Goal: Task Accomplishment & Management: Complete application form

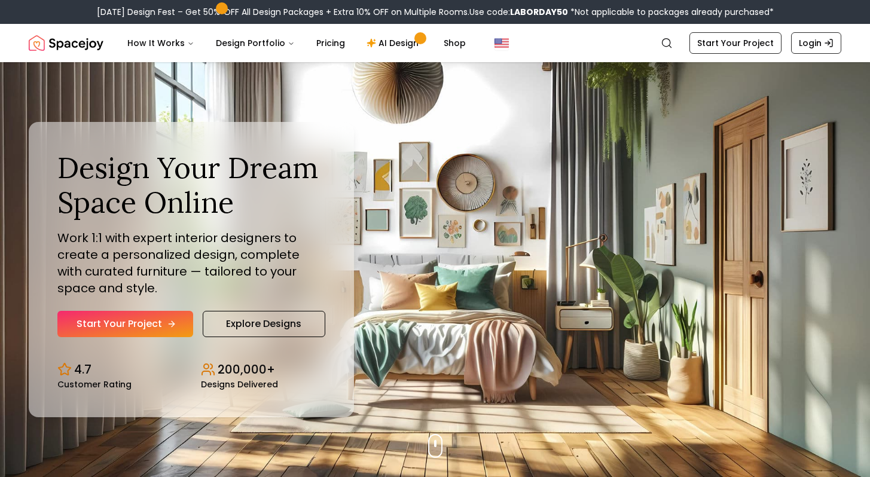
click at [134, 319] on link "Start Your Project" at bounding box center [125, 324] width 136 height 26
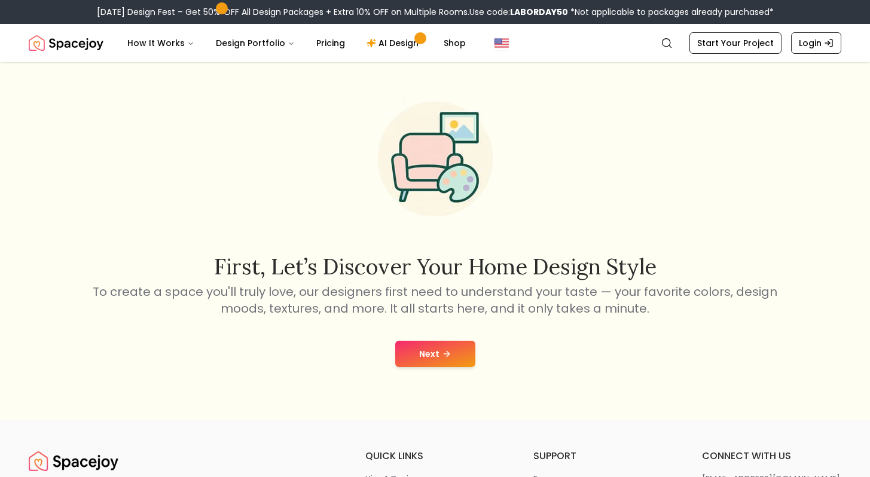
scroll to position [44, 0]
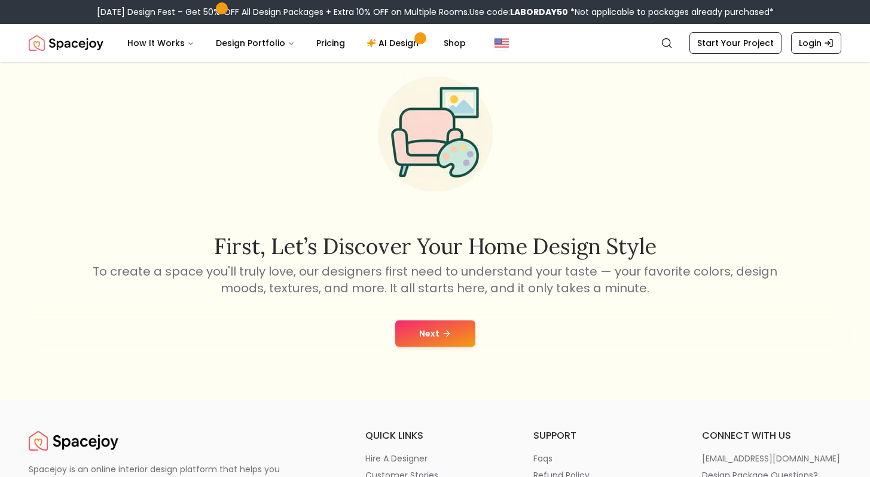
click at [433, 331] on button "Next" at bounding box center [435, 333] width 80 height 26
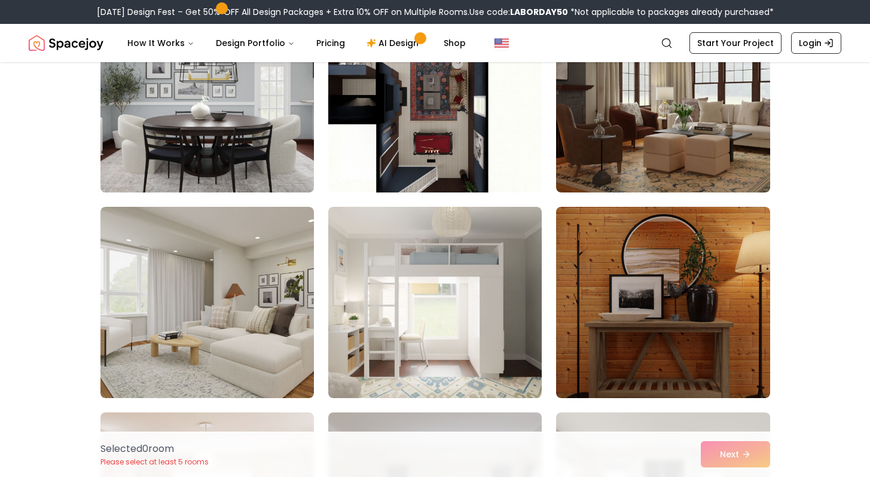
scroll to position [164, 0]
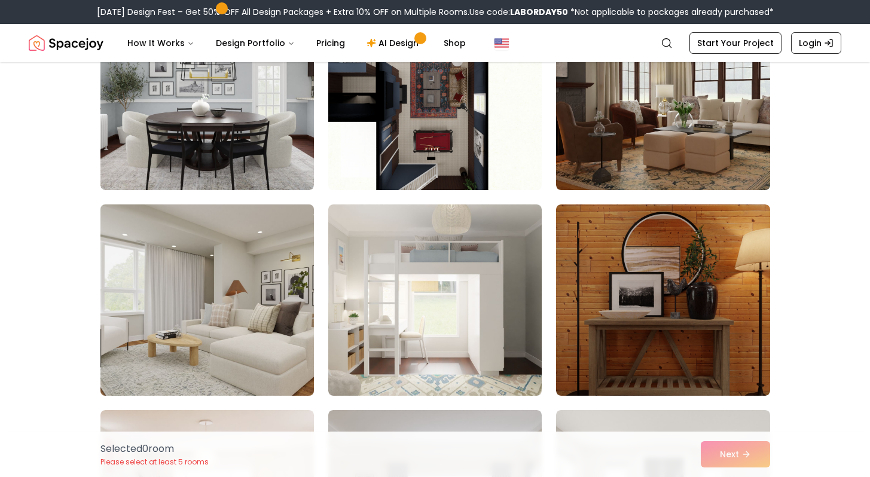
click at [217, 276] on img at bounding box center [207, 300] width 224 height 201
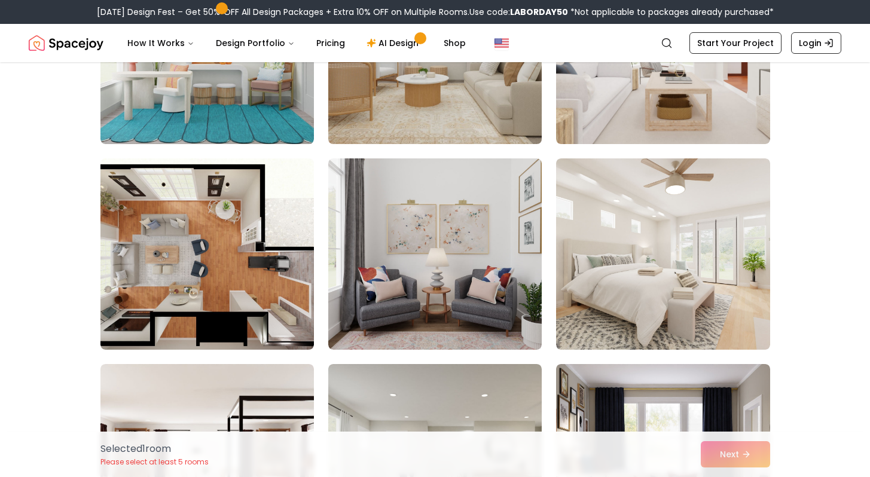
scroll to position [840, 0]
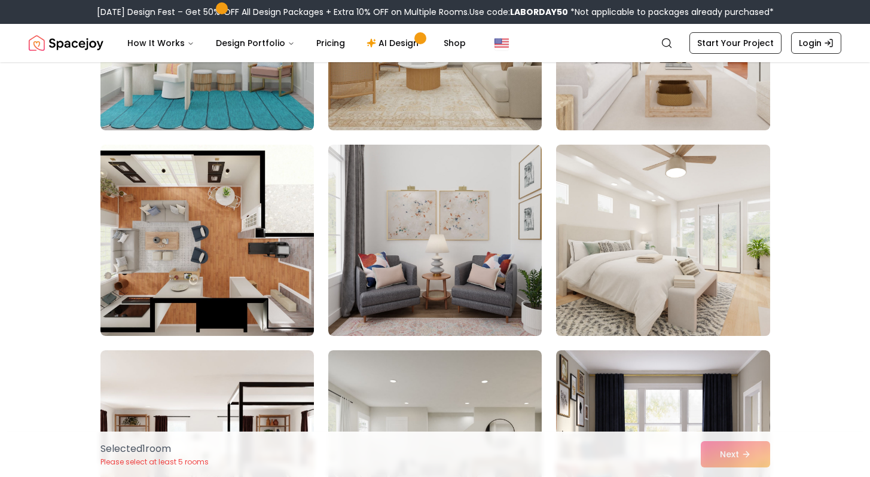
click at [646, 295] on img at bounding box center [662, 240] width 224 height 201
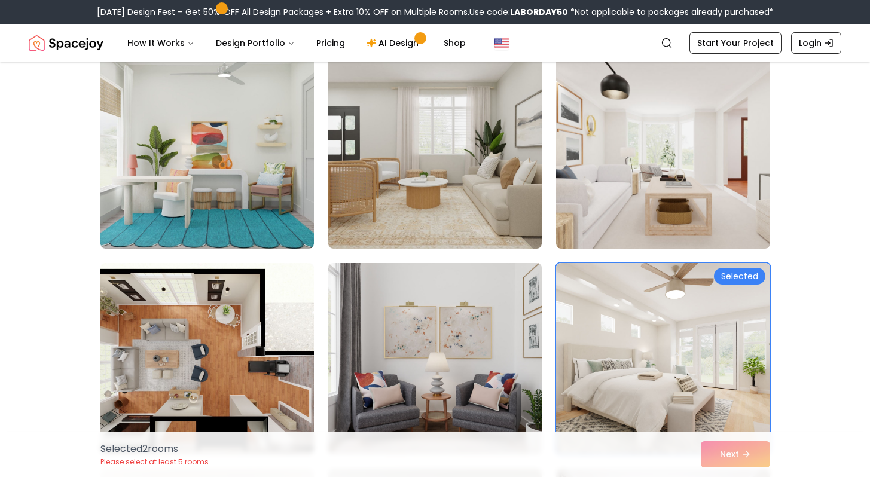
scroll to position [721, 0]
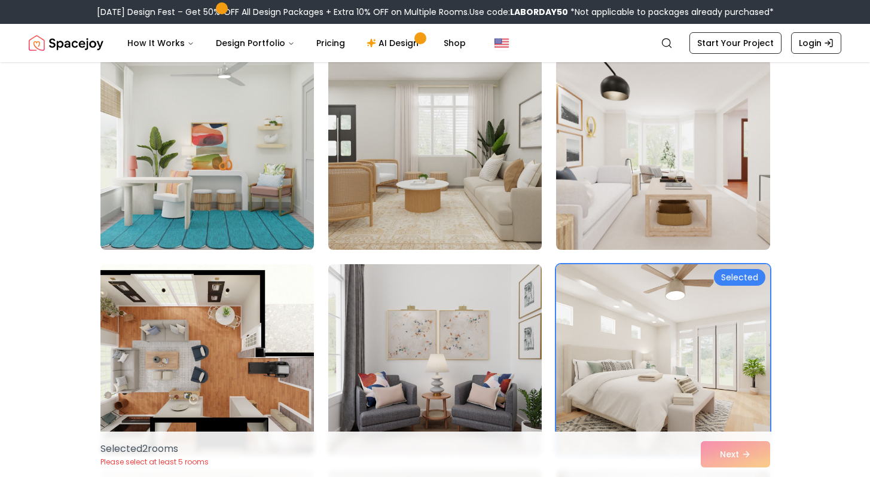
click at [441, 176] on img at bounding box center [435, 154] width 224 height 201
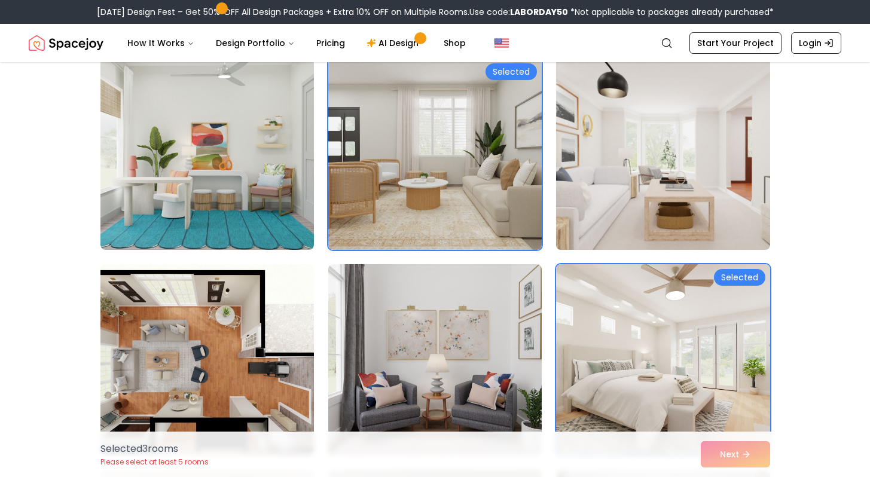
click at [585, 182] on img at bounding box center [662, 154] width 224 height 201
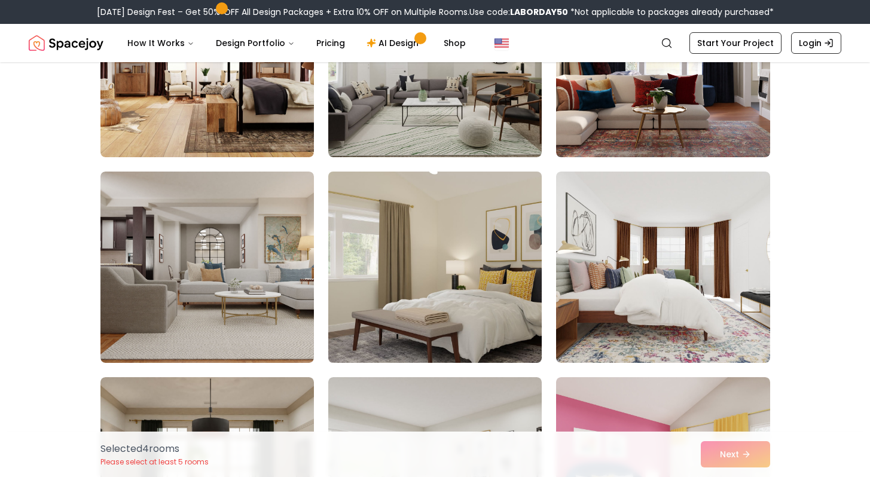
scroll to position [1226, 0]
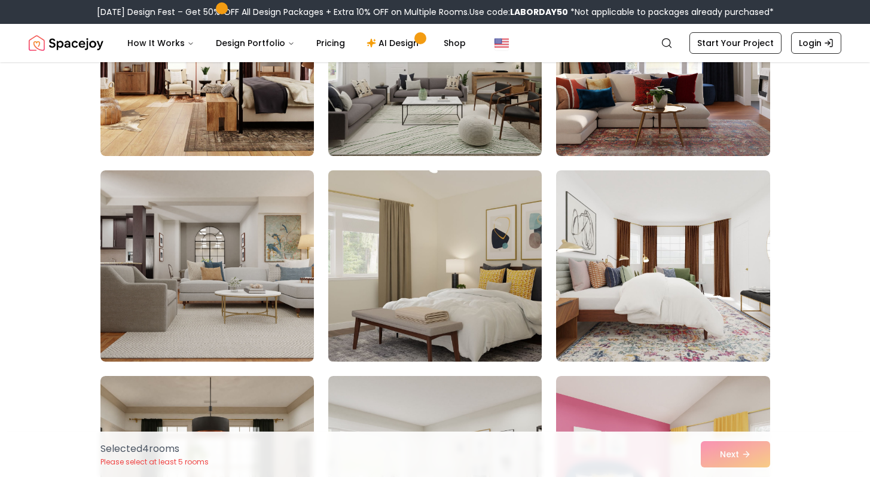
click at [435, 271] on img at bounding box center [435, 266] width 224 height 201
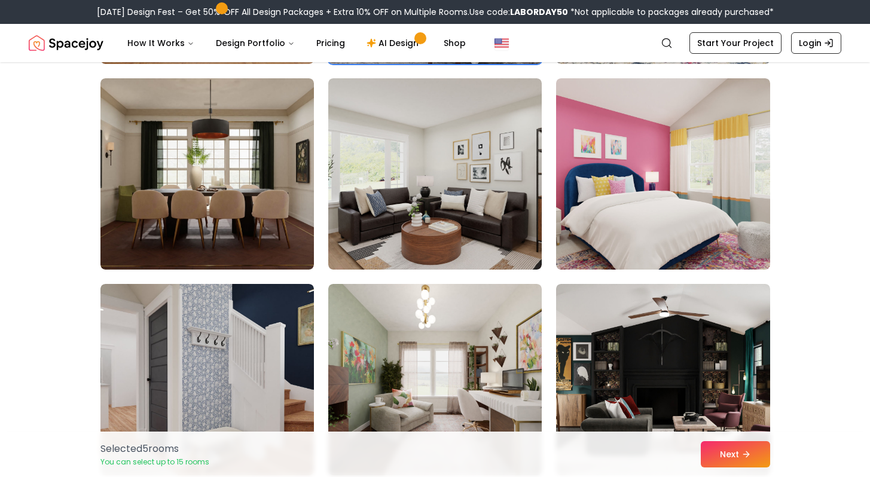
scroll to position [1530, 0]
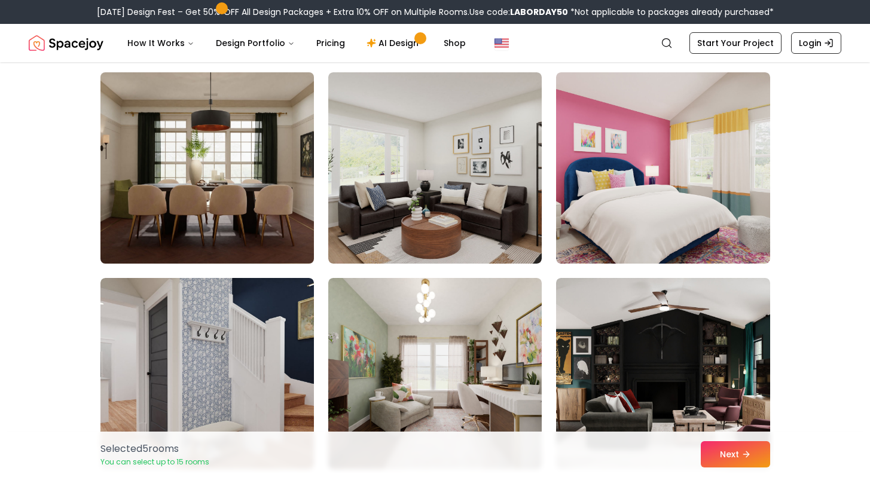
click at [220, 249] on img at bounding box center [207, 168] width 224 height 201
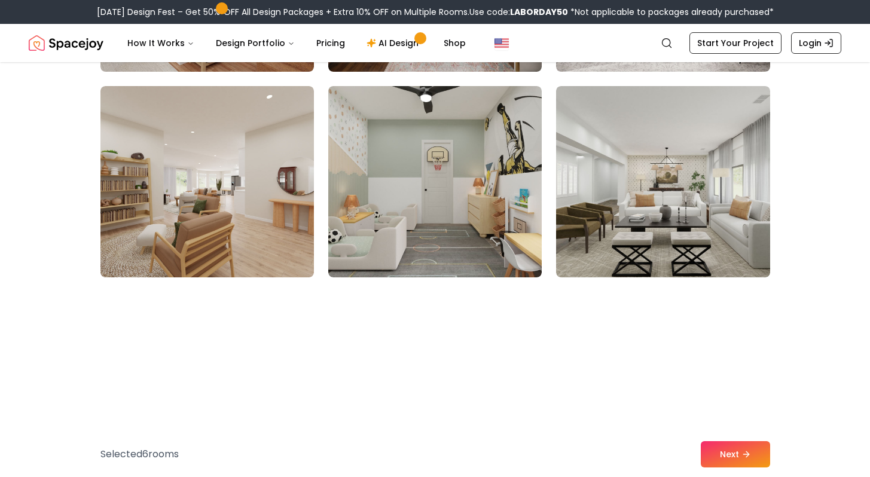
scroll to position [1930, 0]
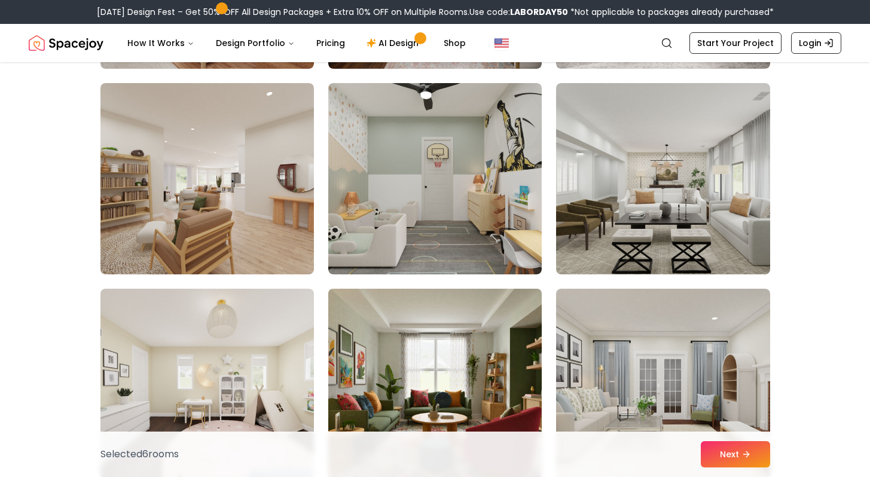
click at [428, 372] on img at bounding box center [435, 384] width 224 height 201
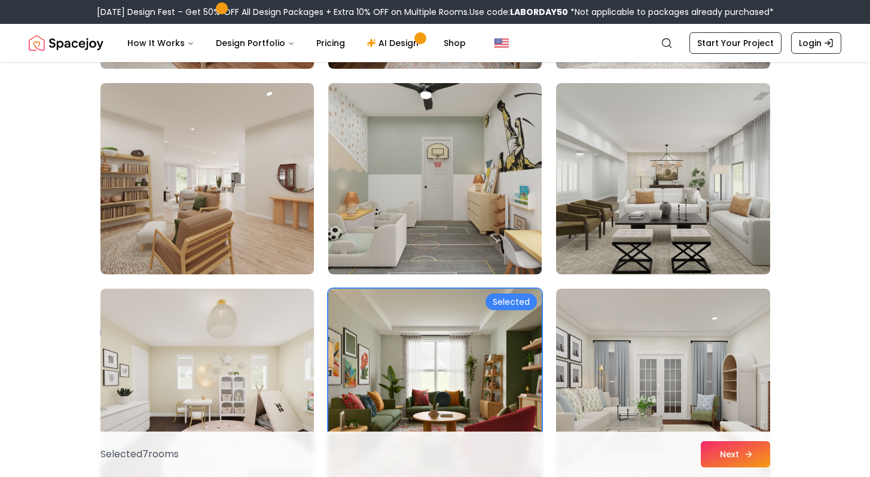
click at [721, 454] on button "Next" at bounding box center [735, 454] width 69 height 26
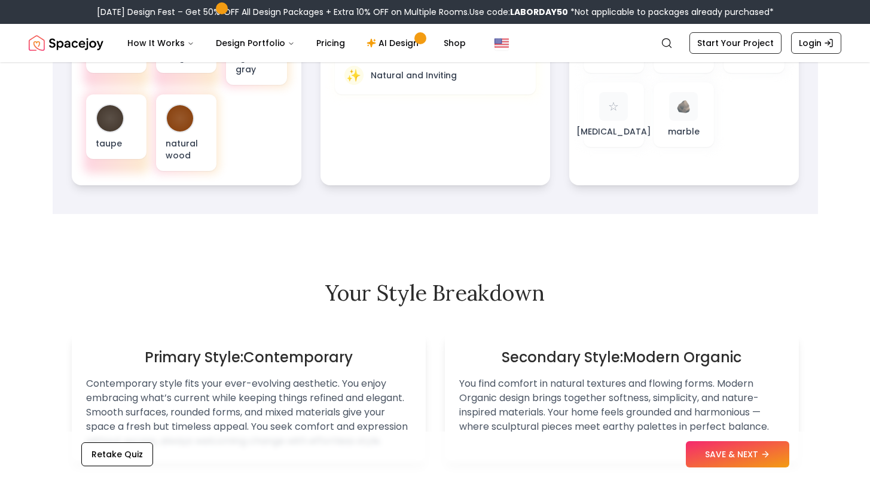
scroll to position [556, 0]
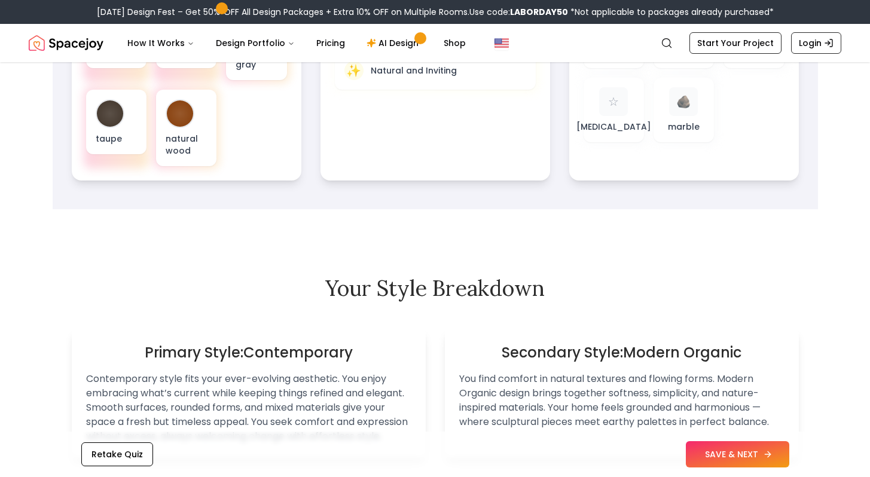
click at [736, 444] on button "SAVE & NEXT" at bounding box center [737, 454] width 103 height 26
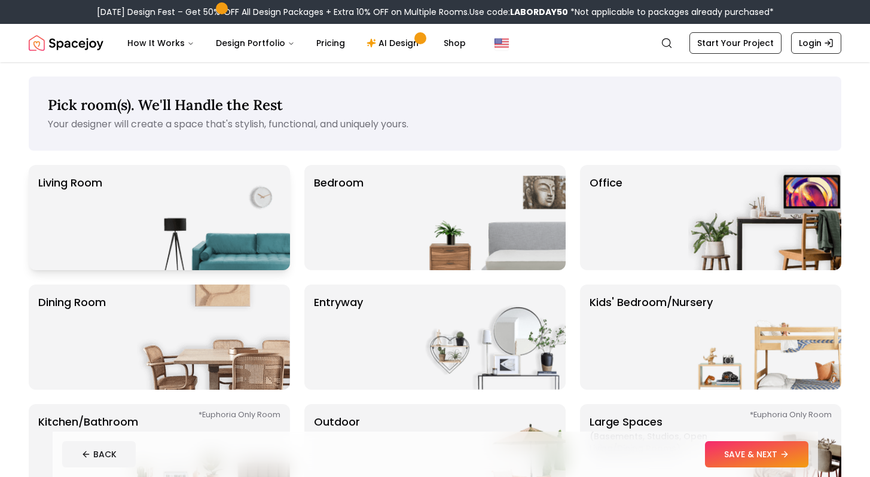
click at [225, 216] on img at bounding box center [213, 217] width 153 height 105
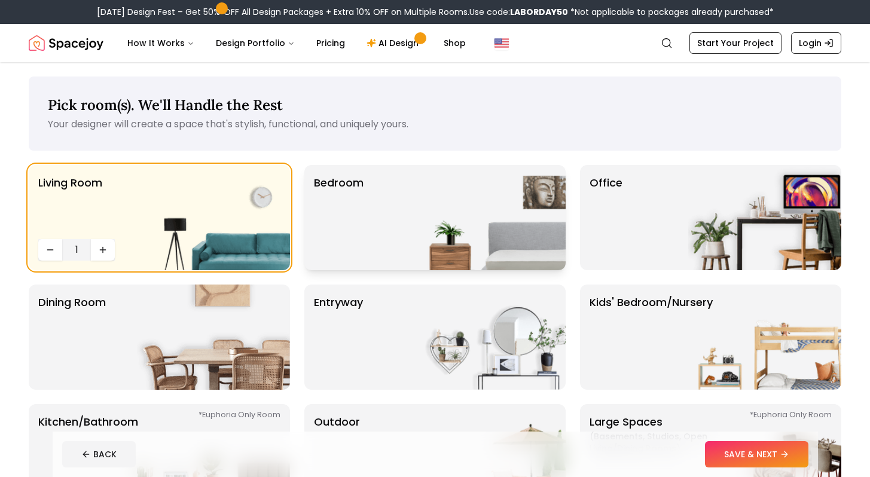
click at [436, 217] on img at bounding box center [488, 217] width 153 height 105
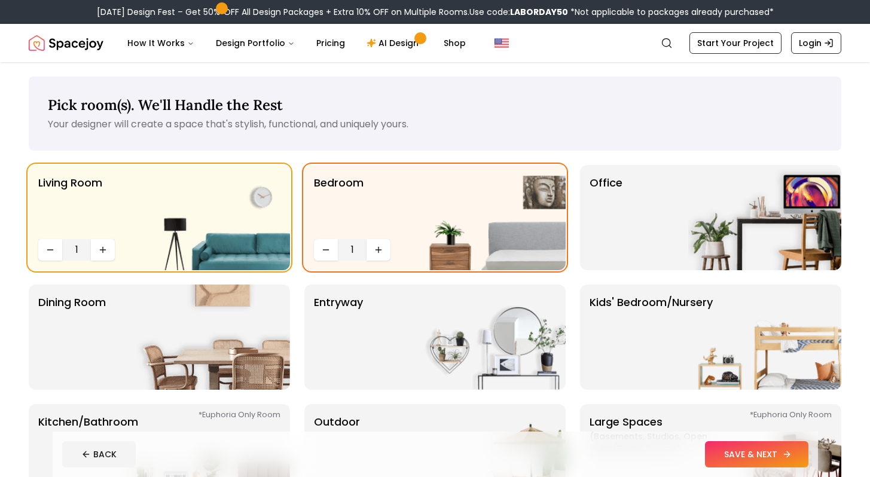
click at [754, 455] on button "SAVE & NEXT" at bounding box center [756, 454] width 103 height 26
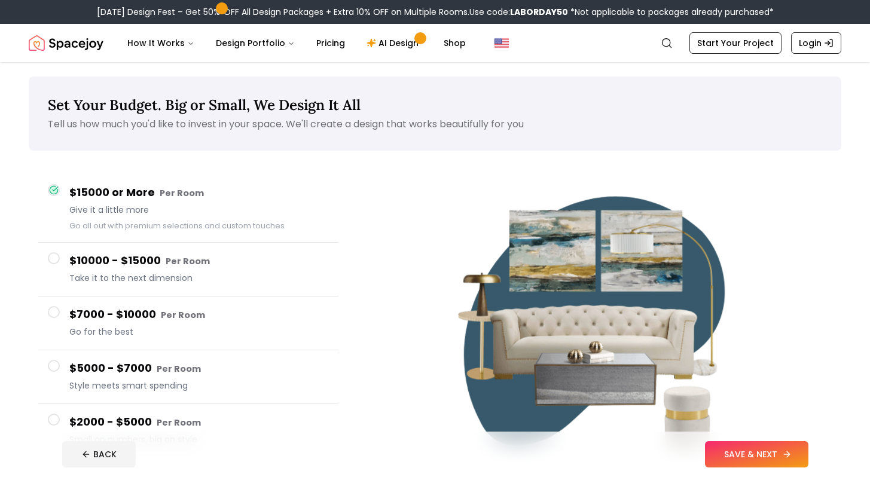
click at [759, 445] on button "SAVE & NEXT" at bounding box center [756, 454] width 103 height 26
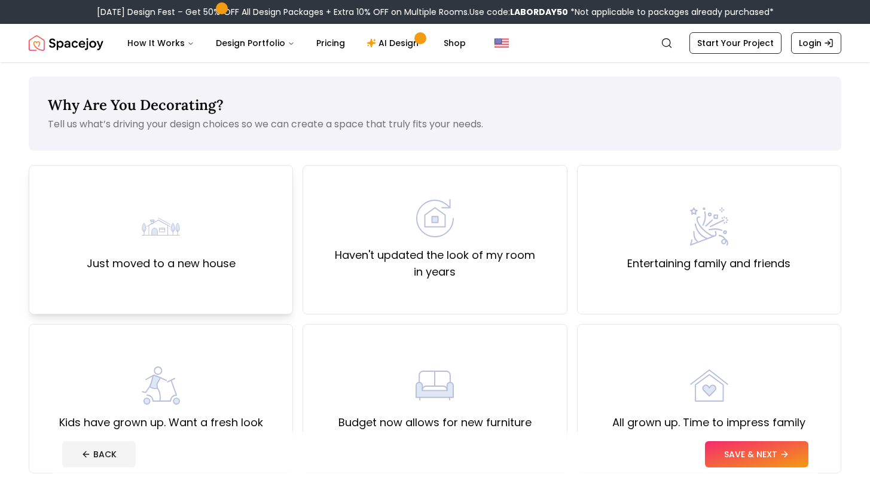
click at [248, 277] on div "Just moved to a new house" at bounding box center [161, 239] width 264 height 149
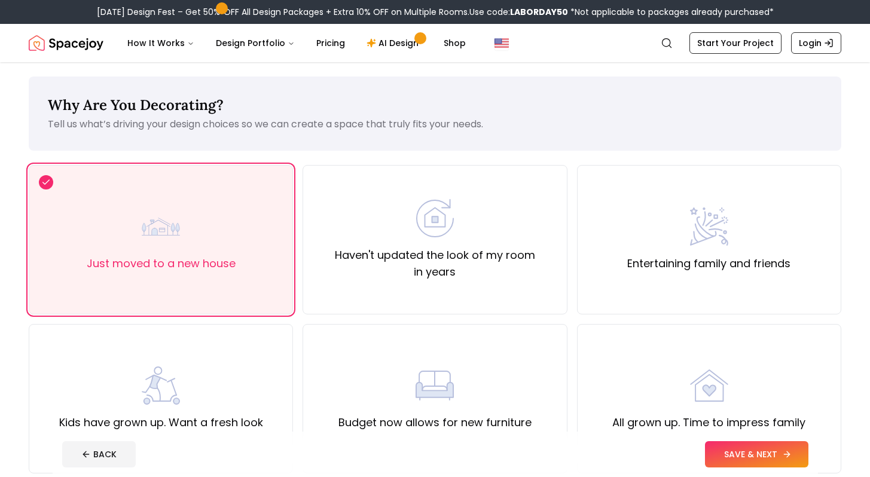
click at [761, 450] on button "SAVE & NEXT" at bounding box center [756, 454] width 103 height 26
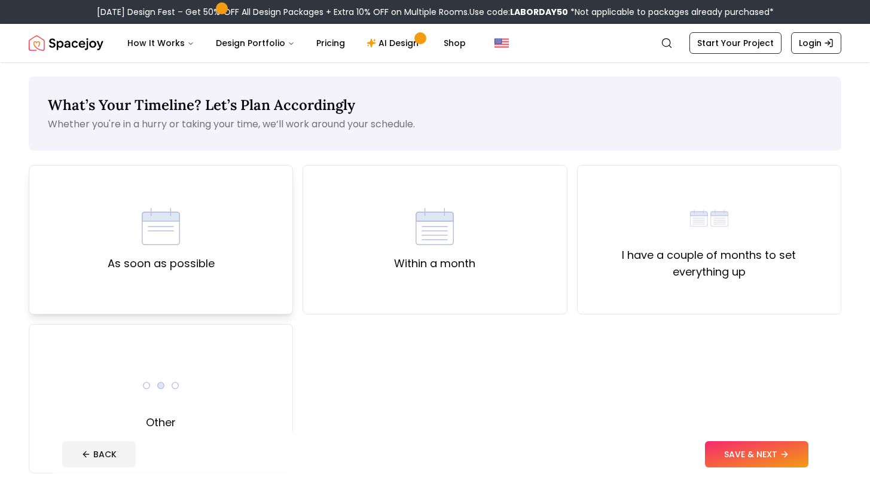
click at [186, 283] on div "As soon as possible" at bounding box center [161, 239] width 264 height 149
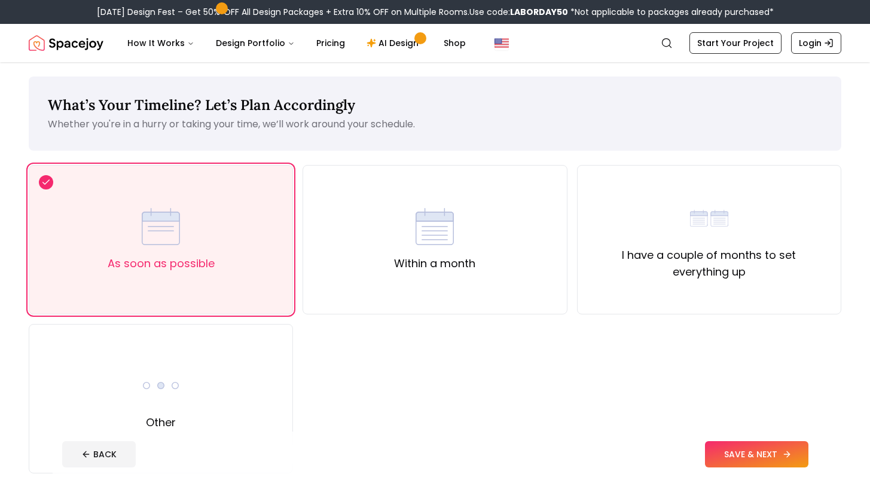
click at [748, 455] on button "SAVE & NEXT" at bounding box center [756, 454] width 103 height 26
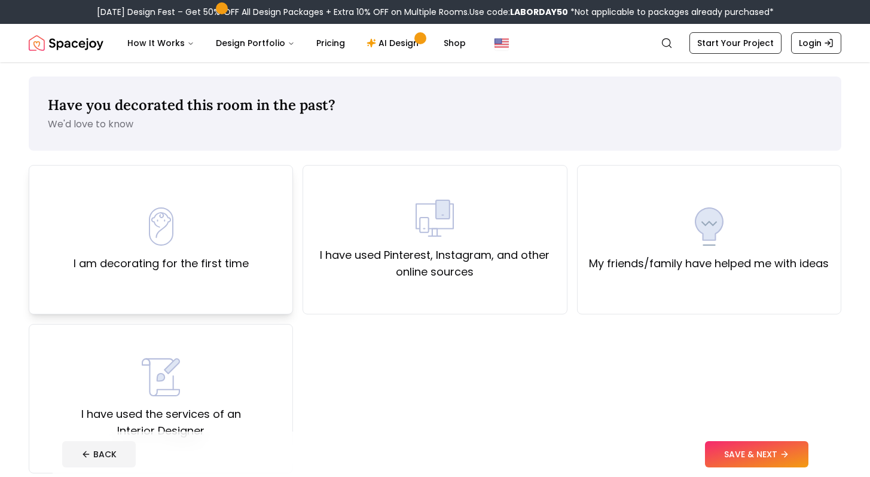
click at [222, 259] on label "I am decorating for the first time" at bounding box center [161, 263] width 175 height 17
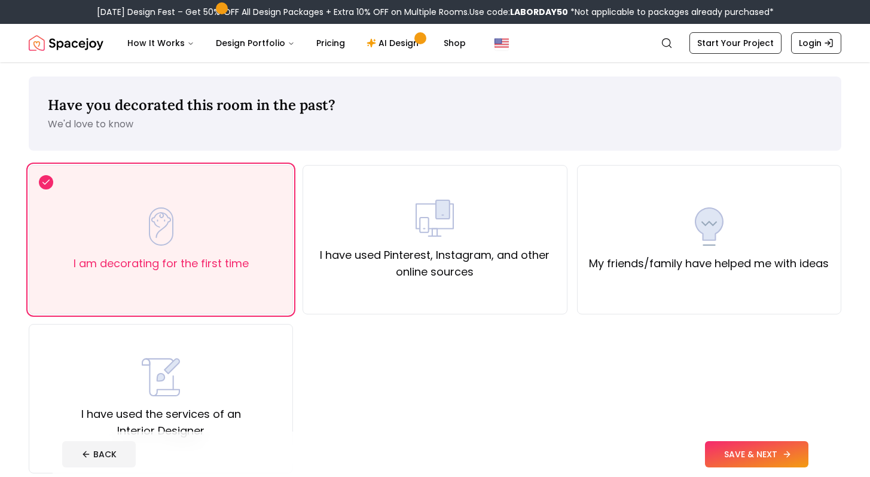
click at [742, 451] on button "SAVE & NEXT" at bounding box center [756, 454] width 103 height 26
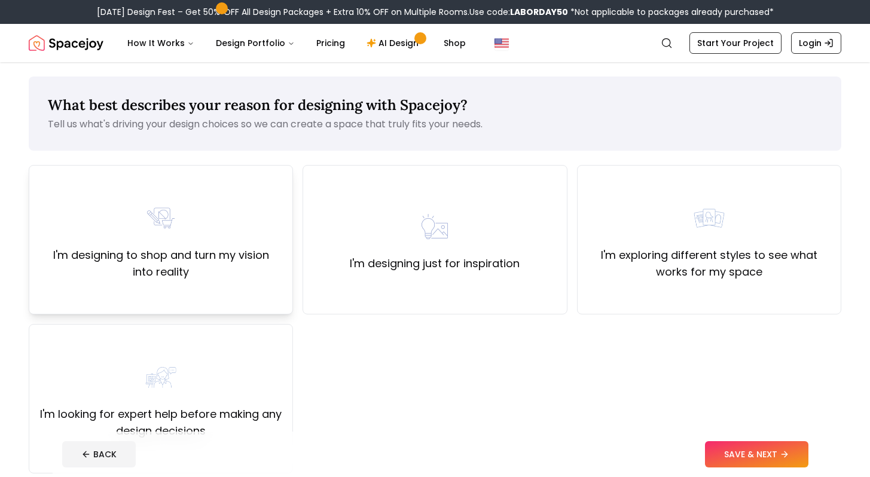
click at [203, 277] on label "I'm designing to shop and turn my vision into reality" at bounding box center [161, 263] width 244 height 33
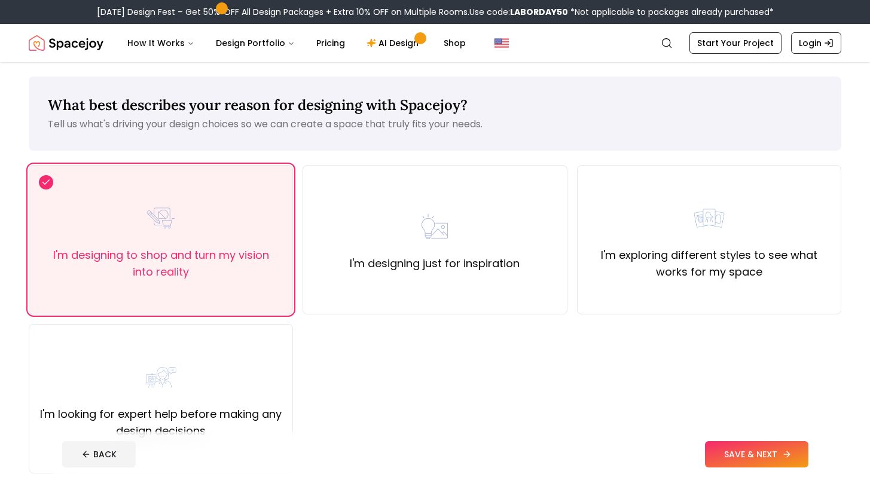
click at [732, 449] on button "SAVE & NEXT" at bounding box center [756, 454] width 103 height 26
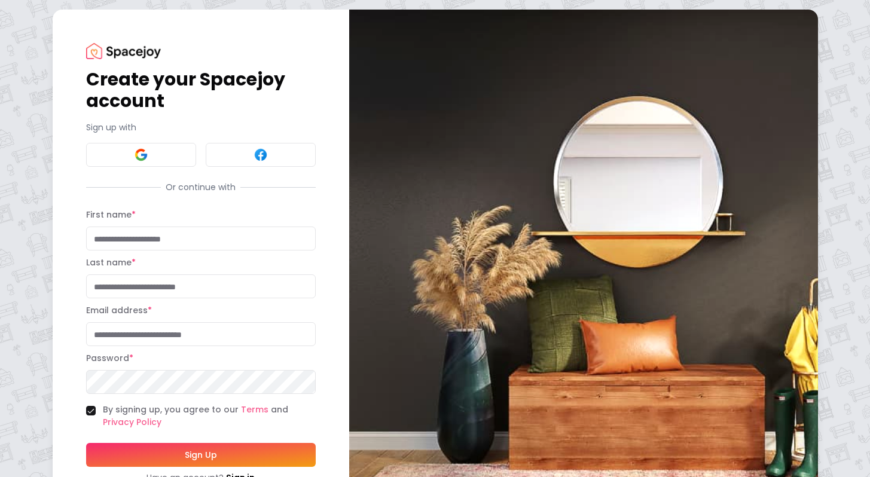
click at [854, 362] on div "Create your Spacejoy account Sign up with Or continue with First name * Last na…" at bounding box center [435, 263] width 870 height 527
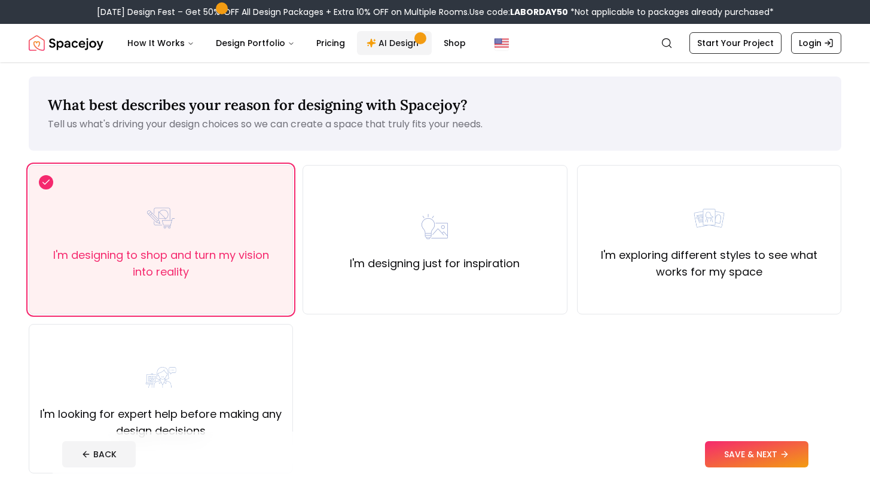
click at [387, 43] on link "AI Design" at bounding box center [394, 43] width 75 height 24
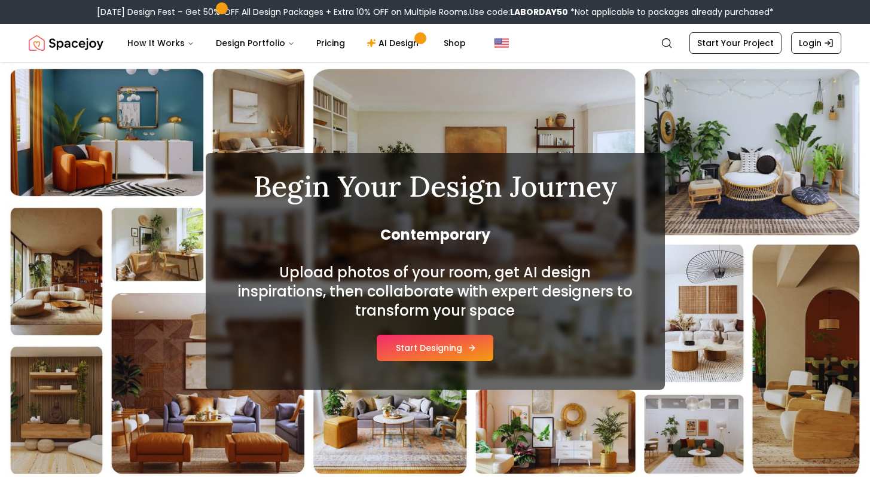
click at [445, 348] on button "Start Designing" at bounding box center [435, 348] width 117 height 26
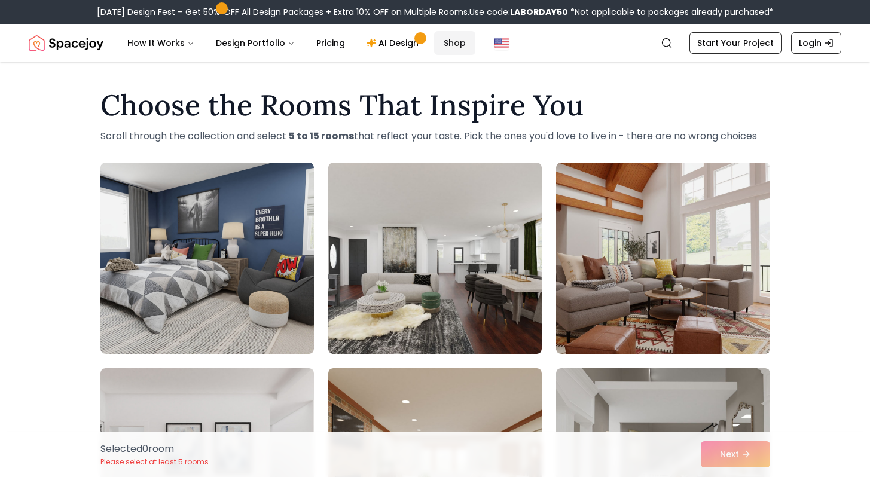
click at [443, 42] on link "Shop" at bounding box center [454, 43] width 41 height 24
